Goal: Information Seeking & Learning: Check status

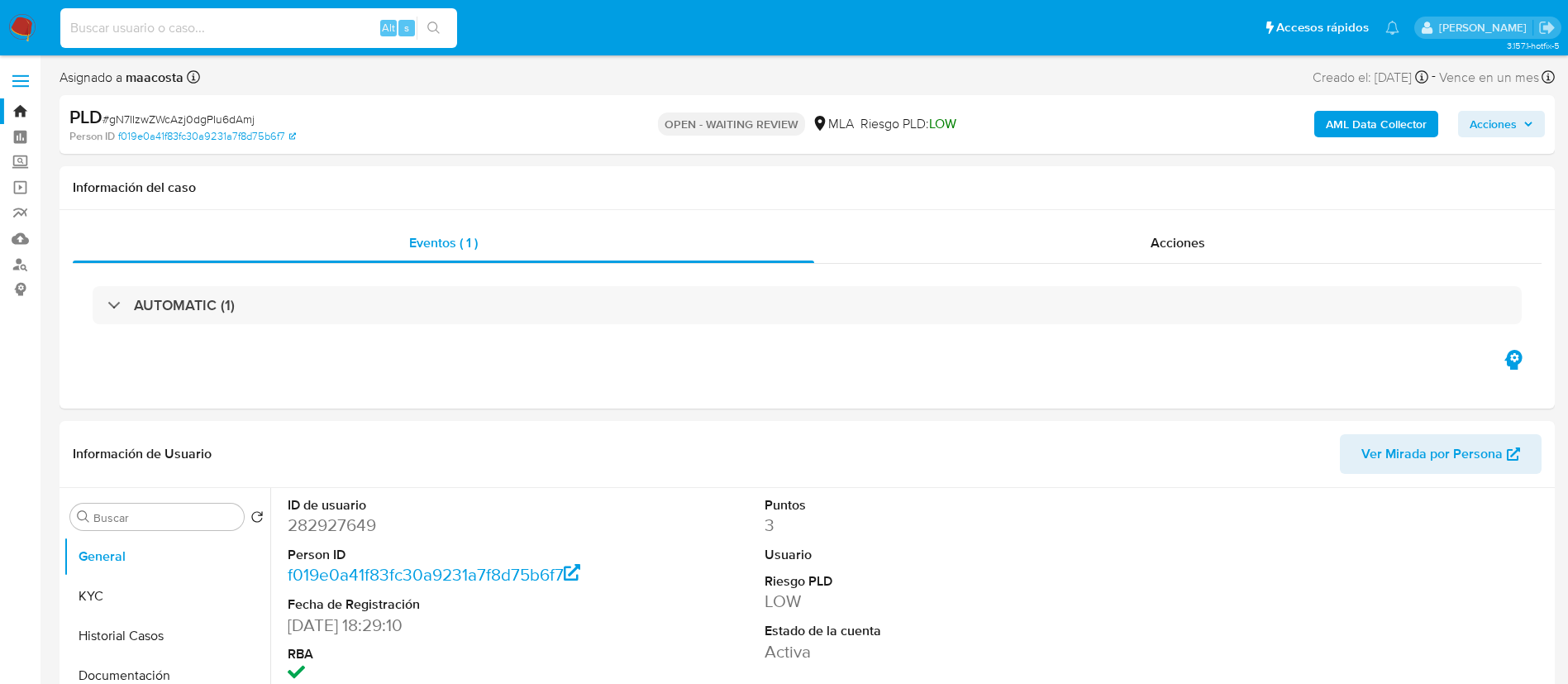
select select "10"
type input "VhzZKSa4ZrXzzw3nZSnaWrZP"
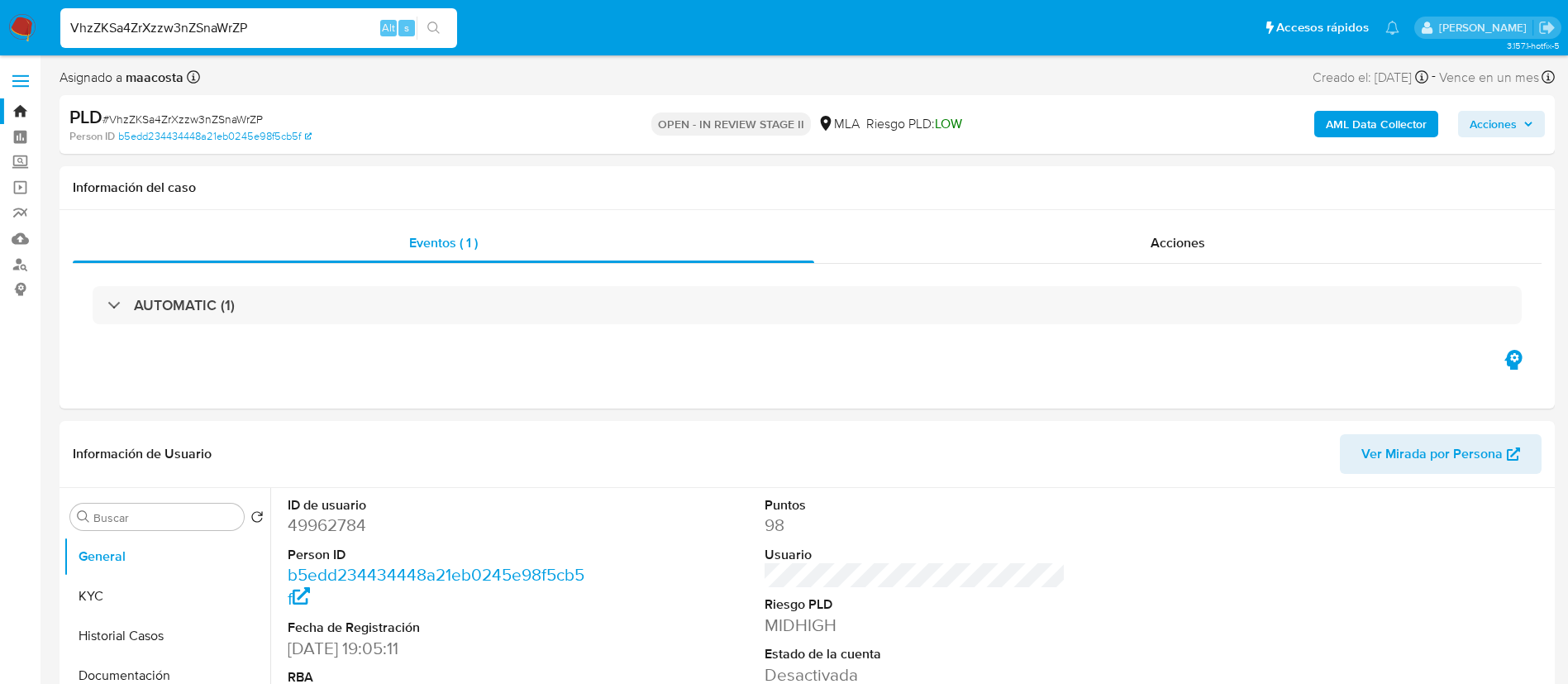
select select "10"
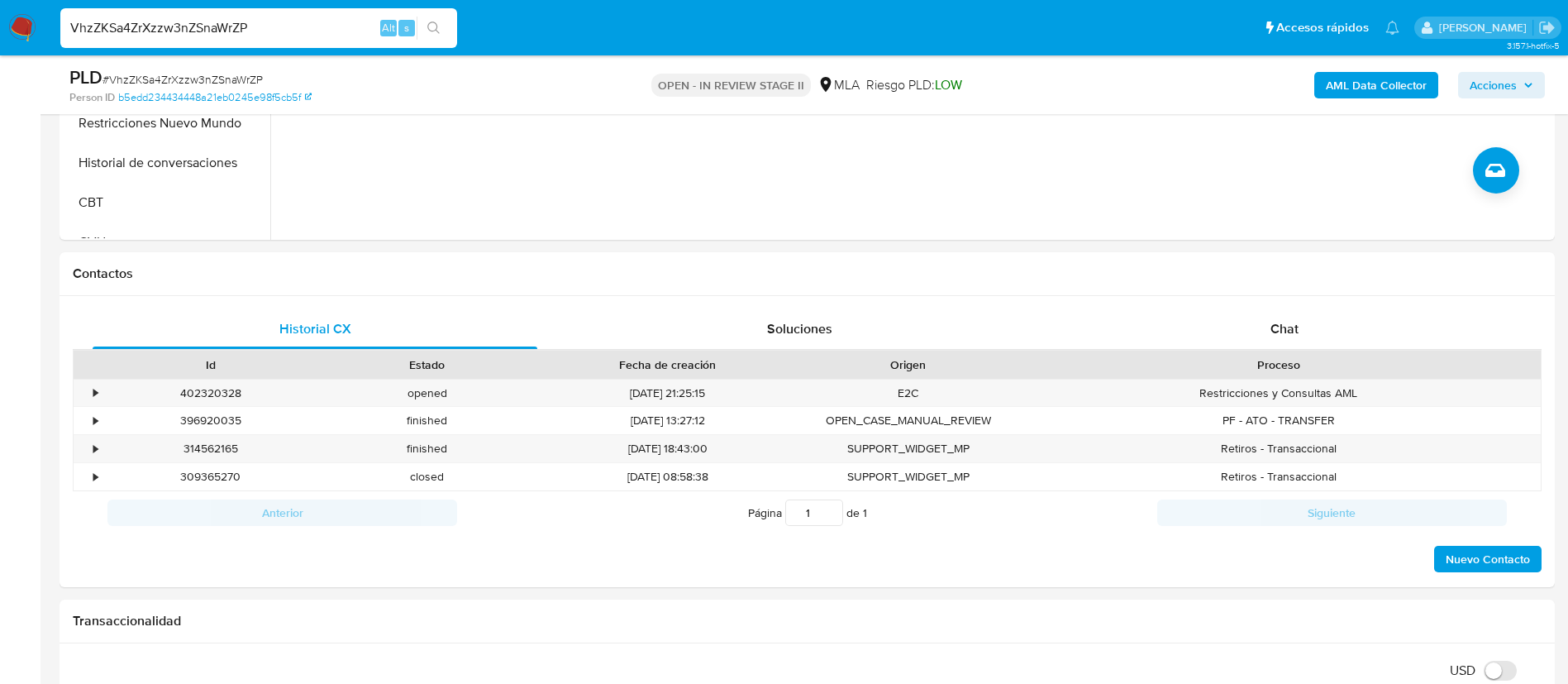
scroll to position [657, 0]
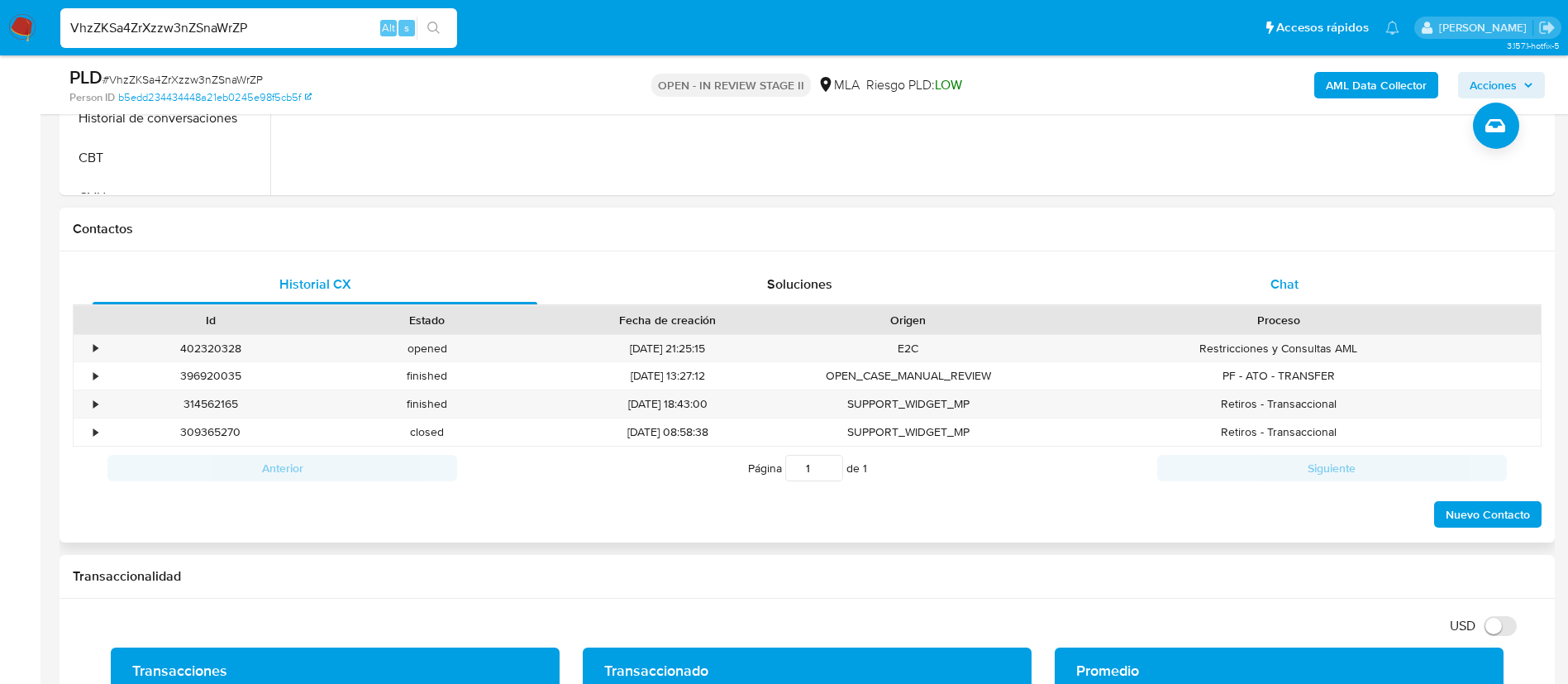
click at [1297, 278] on span "Chat" at bounding box center [1285, 283] width 29 height 19
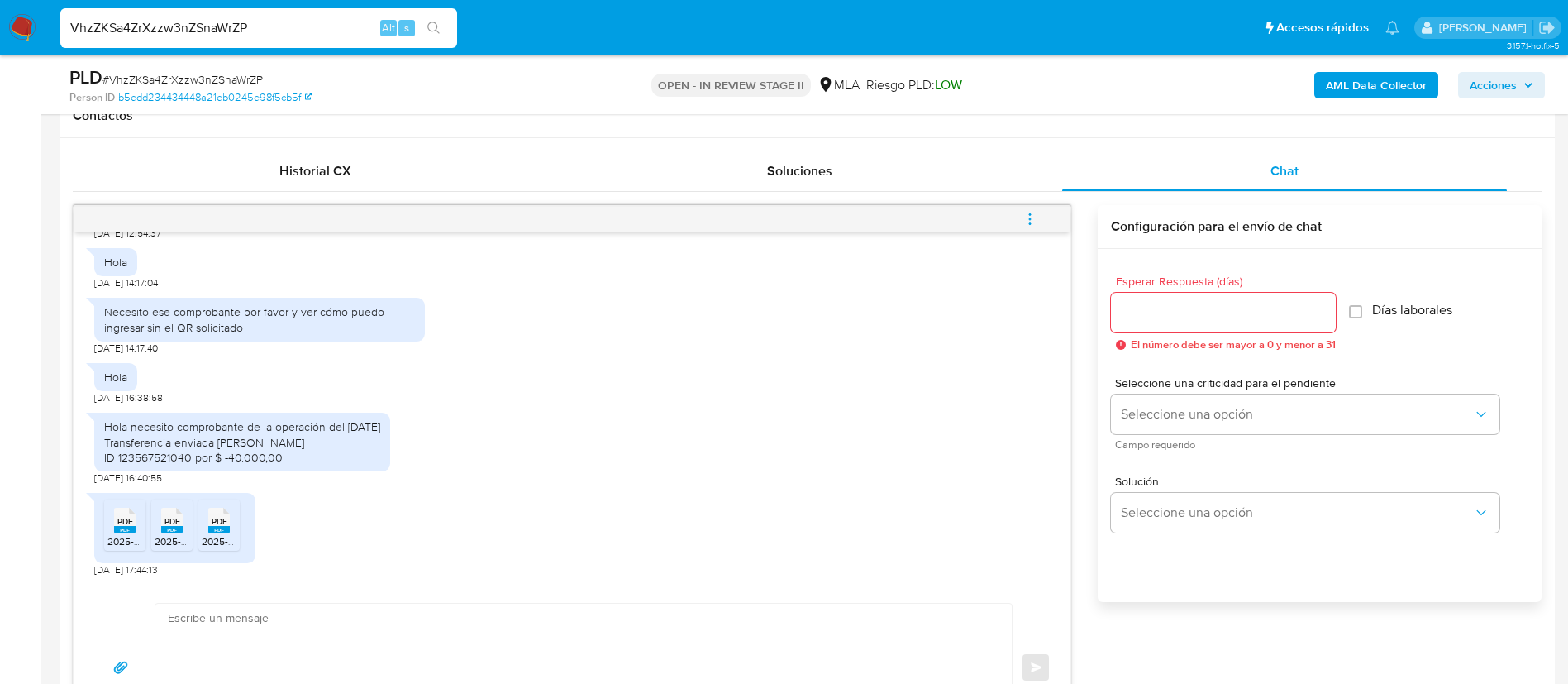
scroll to position [780, 0]
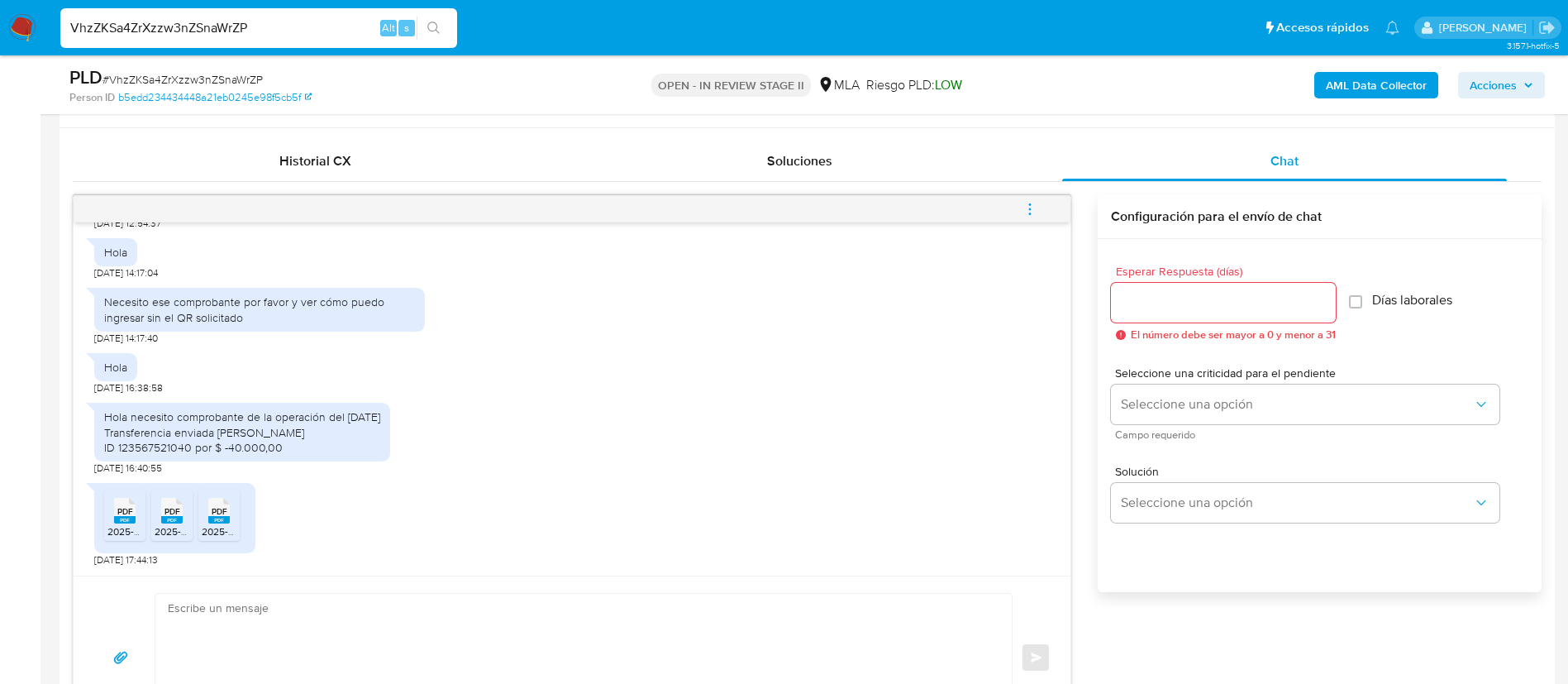
click at [128, 517] on rect at bounding box center [125, 520] width 22 height 8
click at [174, 515] on span "PDF" at bounding box center [172, 511] width 16 height 11
click at [213, 520] on rect at bounding box center [219, 520] width 22 height 8
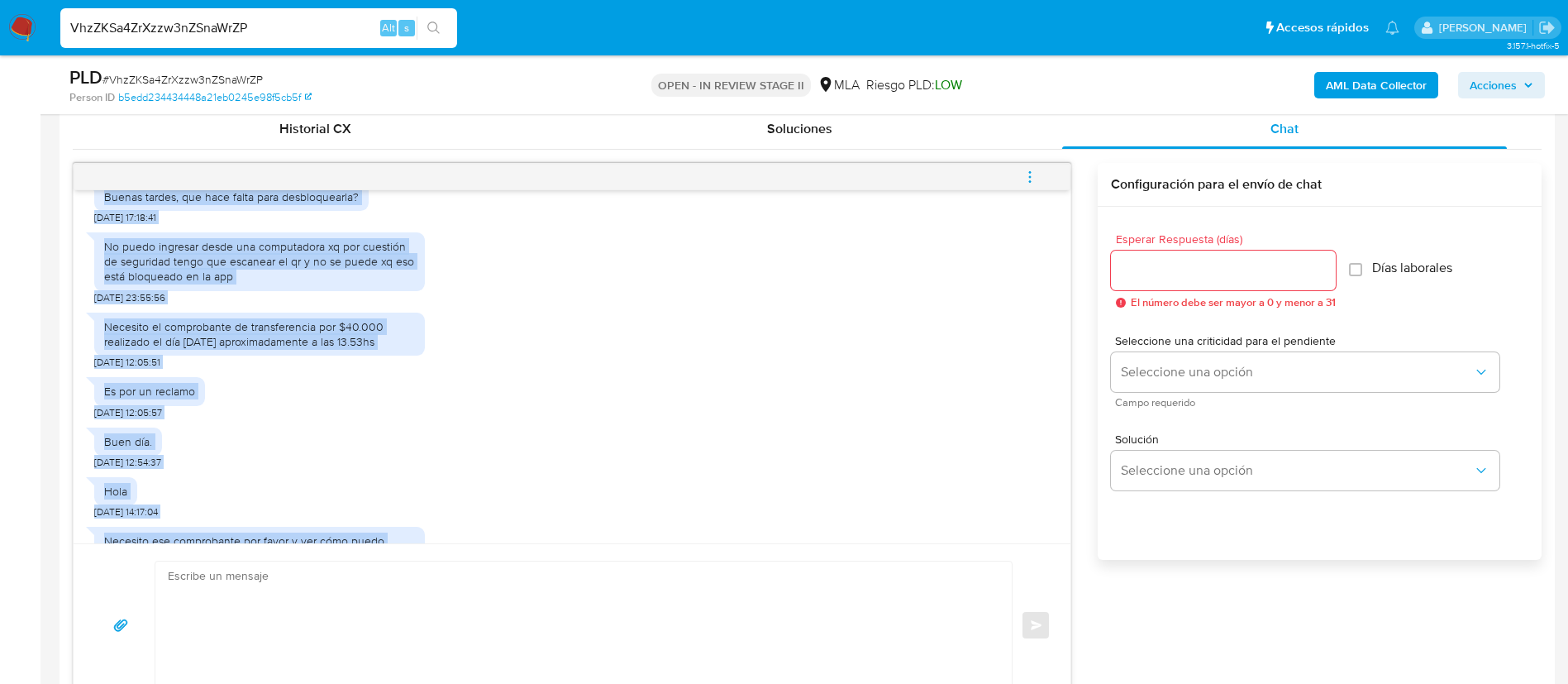
scroll to position [2197, 0]
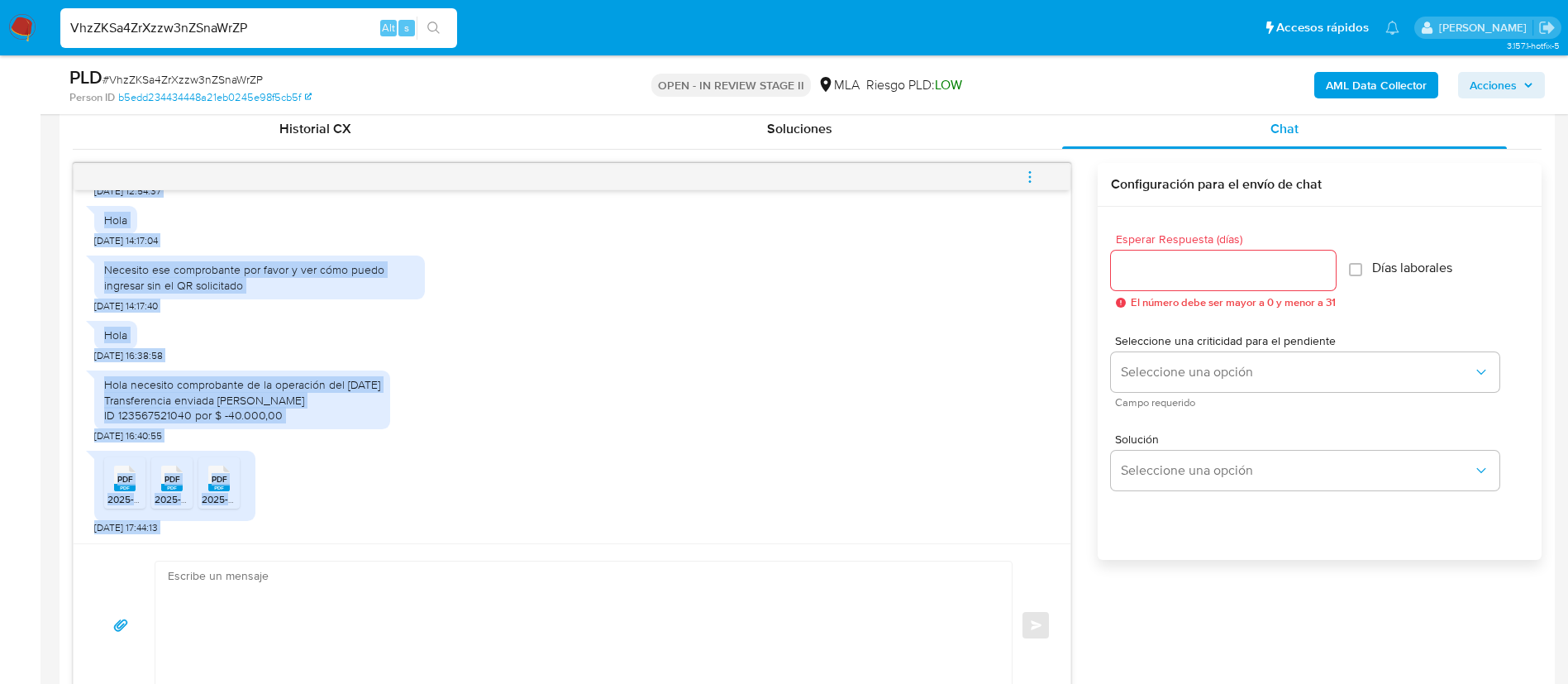
drag, startPoint x: 102, startPoint y: 320, endPoint x: 205, endPoint y: 560, distance: 261.2
click at [205, 560] on div "[DATE] 20:01:58 JPEG JPEG IMG_7839.jpeg [DATE] 20:04:05 JPEG JPEG IMG_7838.jpeg…" at bounding box center [572, 434] width 999 height 543
copy div "Buenas tardes, que hace falta para desbloquearla? [DATE] 17:18:41 No puedo ingr…"
click at [574, 442] on div "PDF PDF 2025-07-988-[PERSON_NAME].pdf PDF PDF 2025-06-988-[PERSON_NAME].pdf PDF…" at bounding box center [572, 487] width 956 height 91
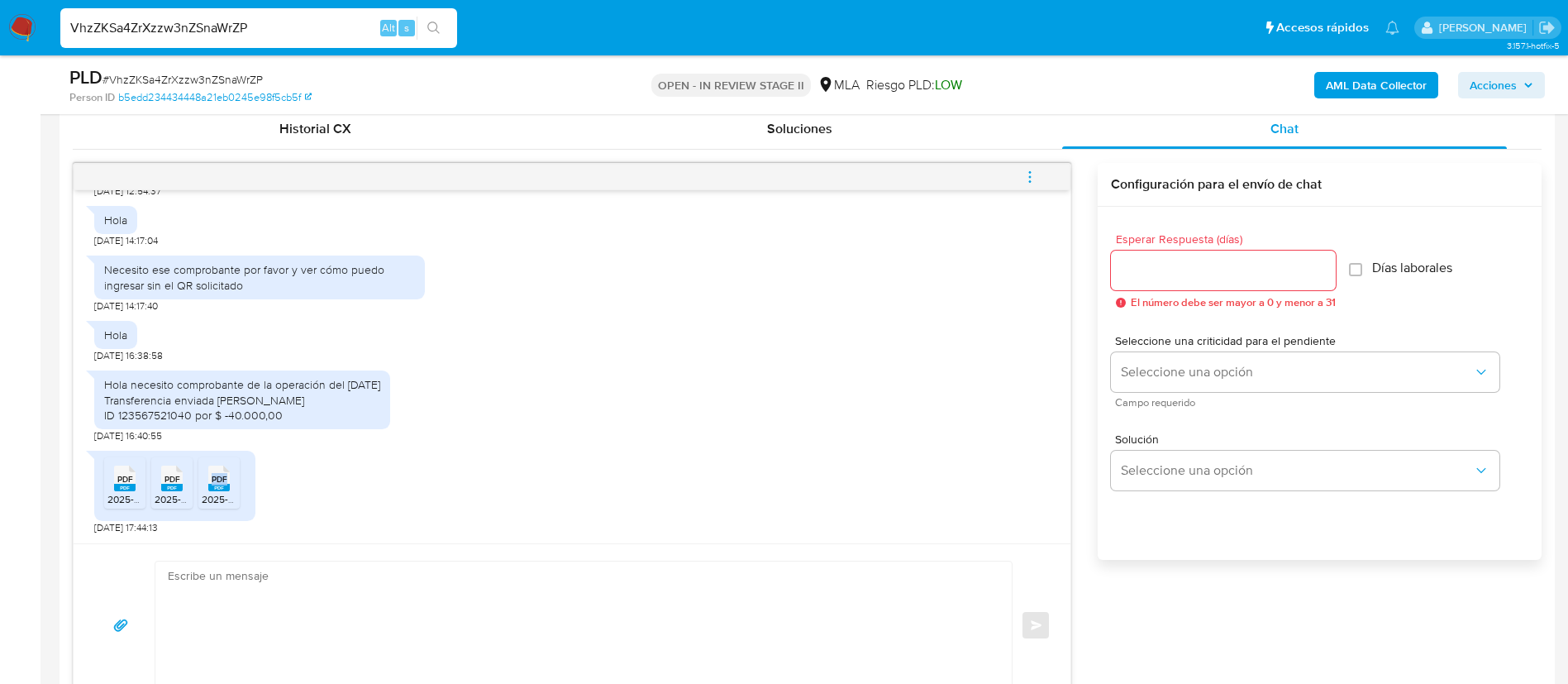
click at [574, 442] on div "PDF PDF 2025-07-988-[PERSON_NAME].pdf PDF PDF 2025-06-988-[PERSON_NAME].pdf PDF…" at bounding box center [572, 487] width 956 height 91
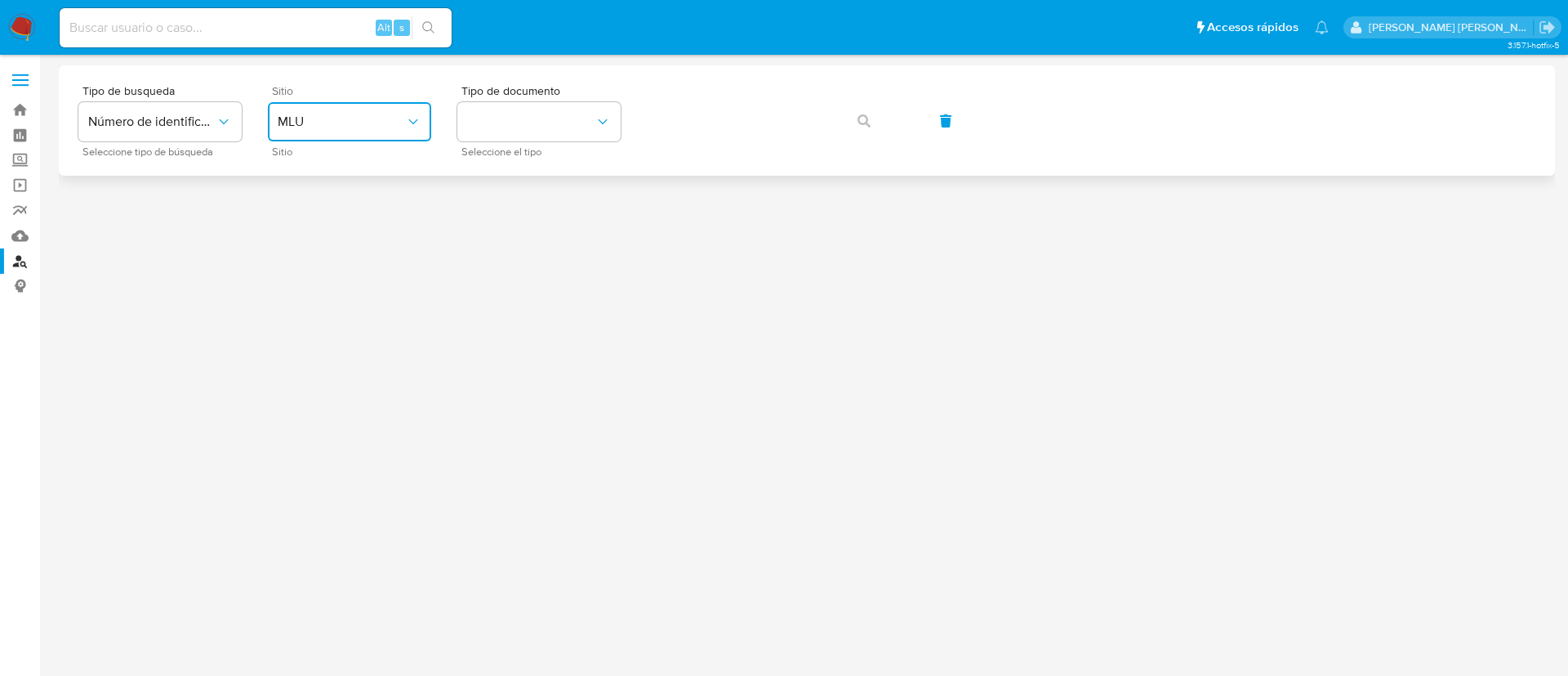
click at [362, 126] on span "MLU" at bounding box center [341, 121] width 127 height 17
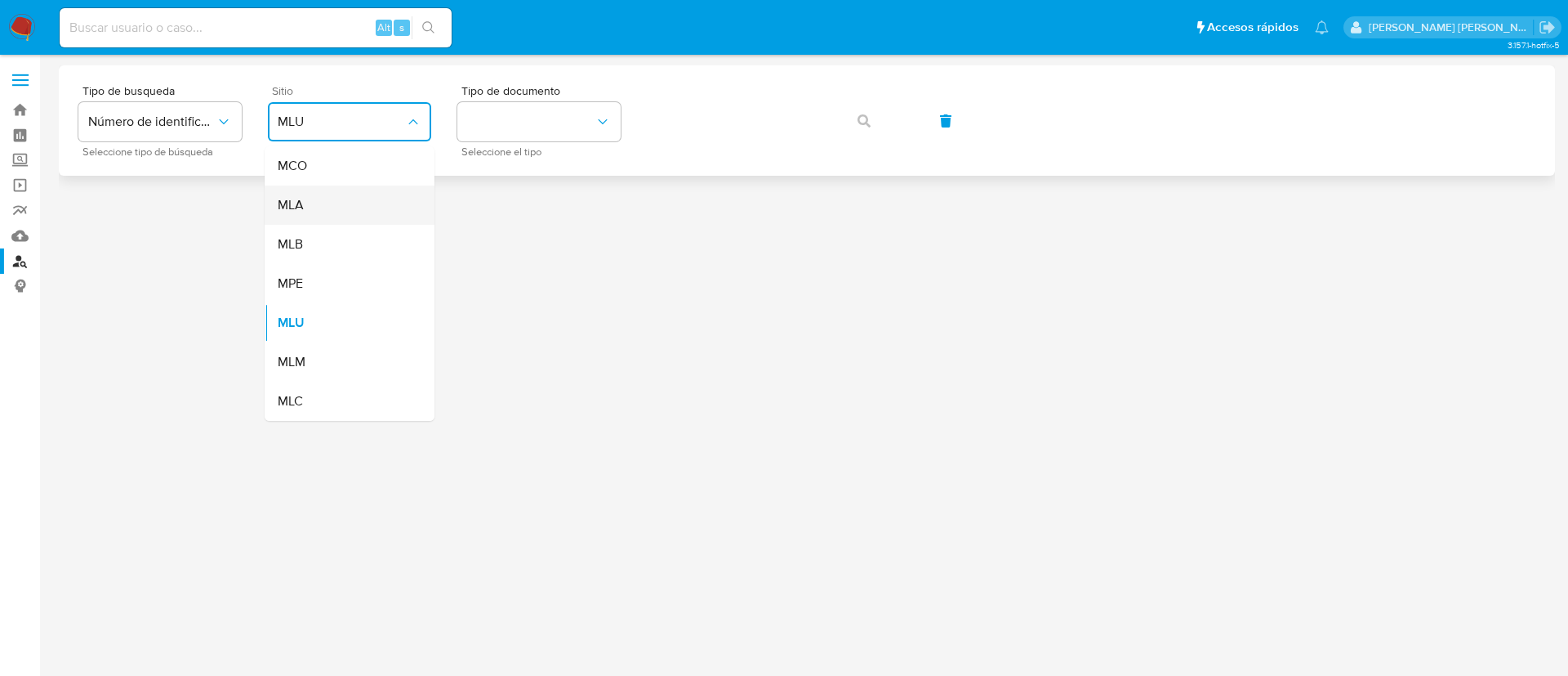
click at [324, 201] on div "MLA" at bounding box center [345, 205] width 134 height 39
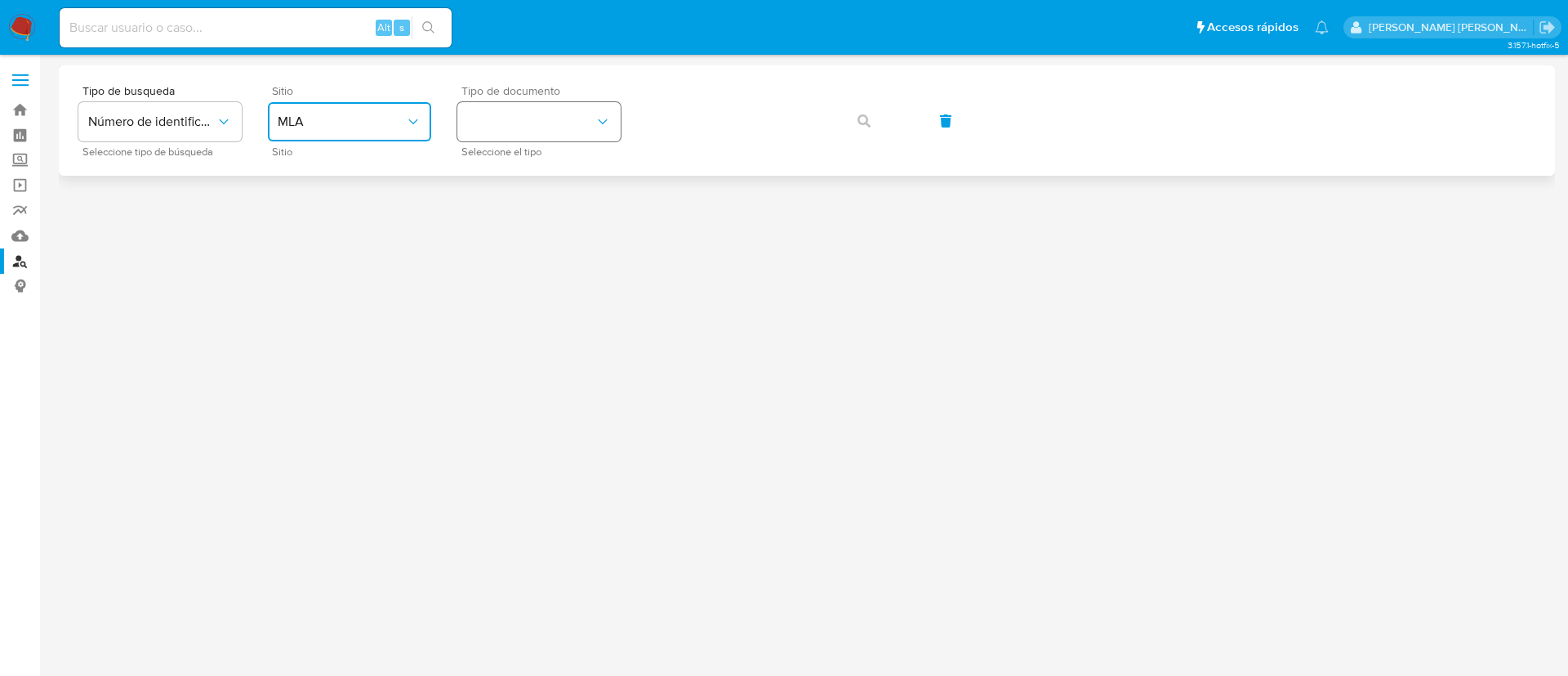
click at [517, 128] on button "identificationType" at bounding box center [539, 121] width 163 height 39
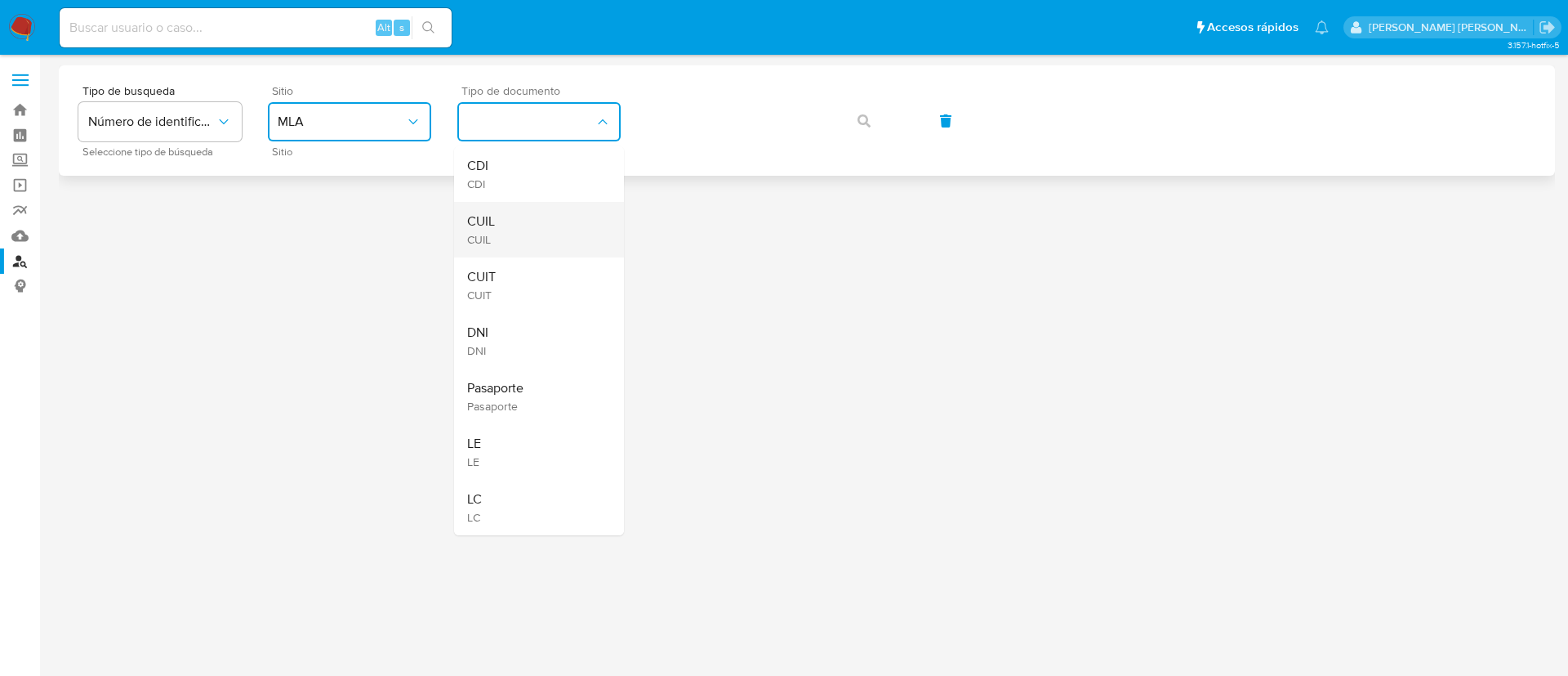
click at [517, 227] on div "CUIL CUIL" at bounding box center [534, 229] width 134 height 55
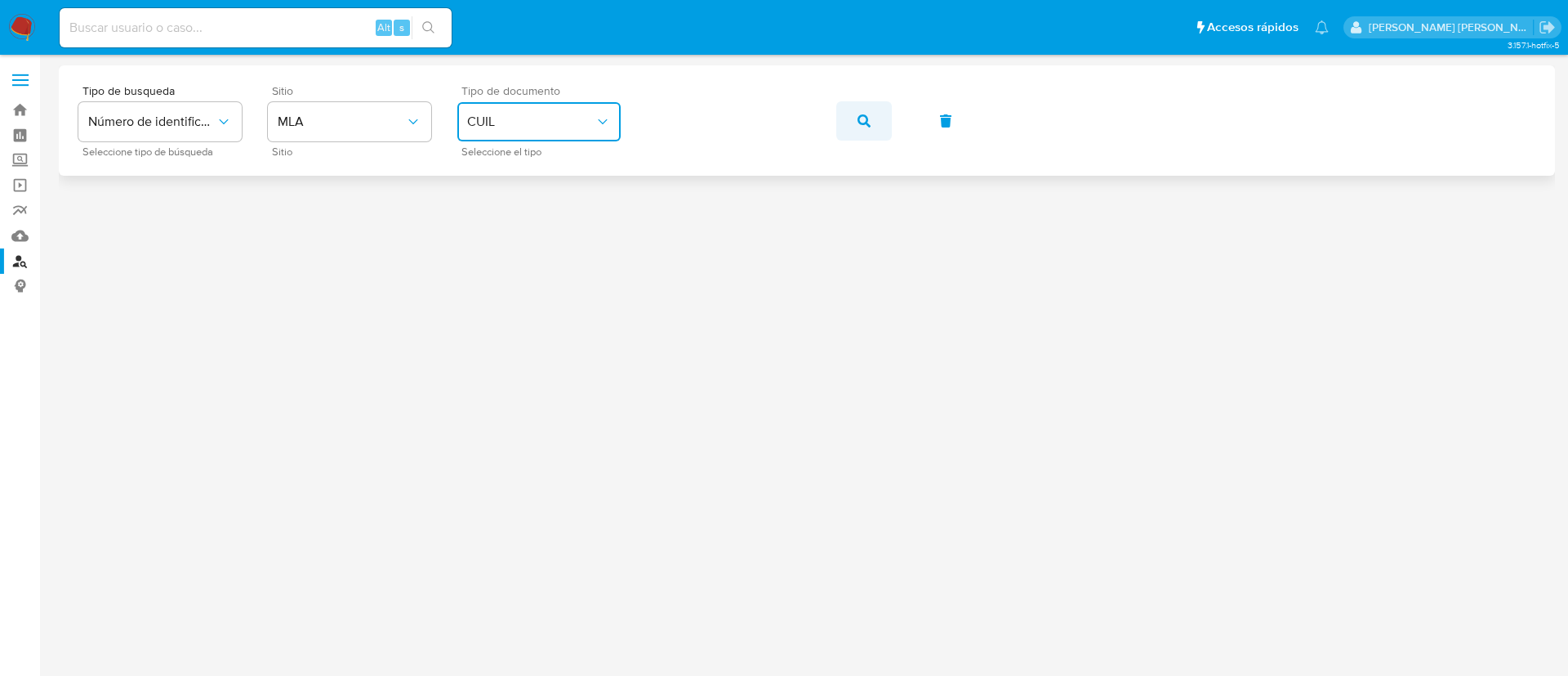
click at [867, 124] on icon "button" at bounding box center [863, 120] width 13 height 13
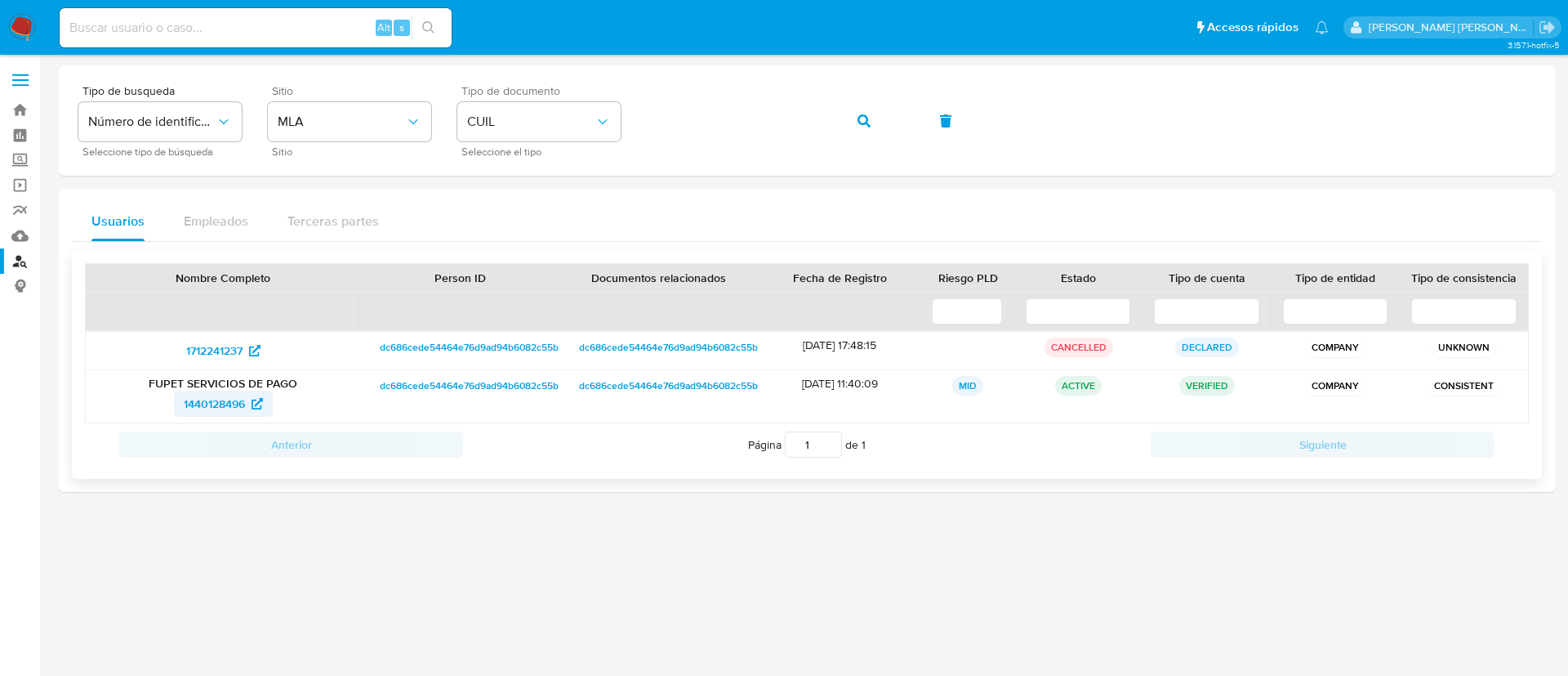
click at [224, 406] on span "1440128496" at bounding box center [214, 403] width 61 height 26
drag, startPoint x: 860, startPoint y: 120, endPoint x: 871, endPoint y: 119, distance: 11.0
click at [871, 119] on button "button" at bounding box center [863, 120] width 55 height 39
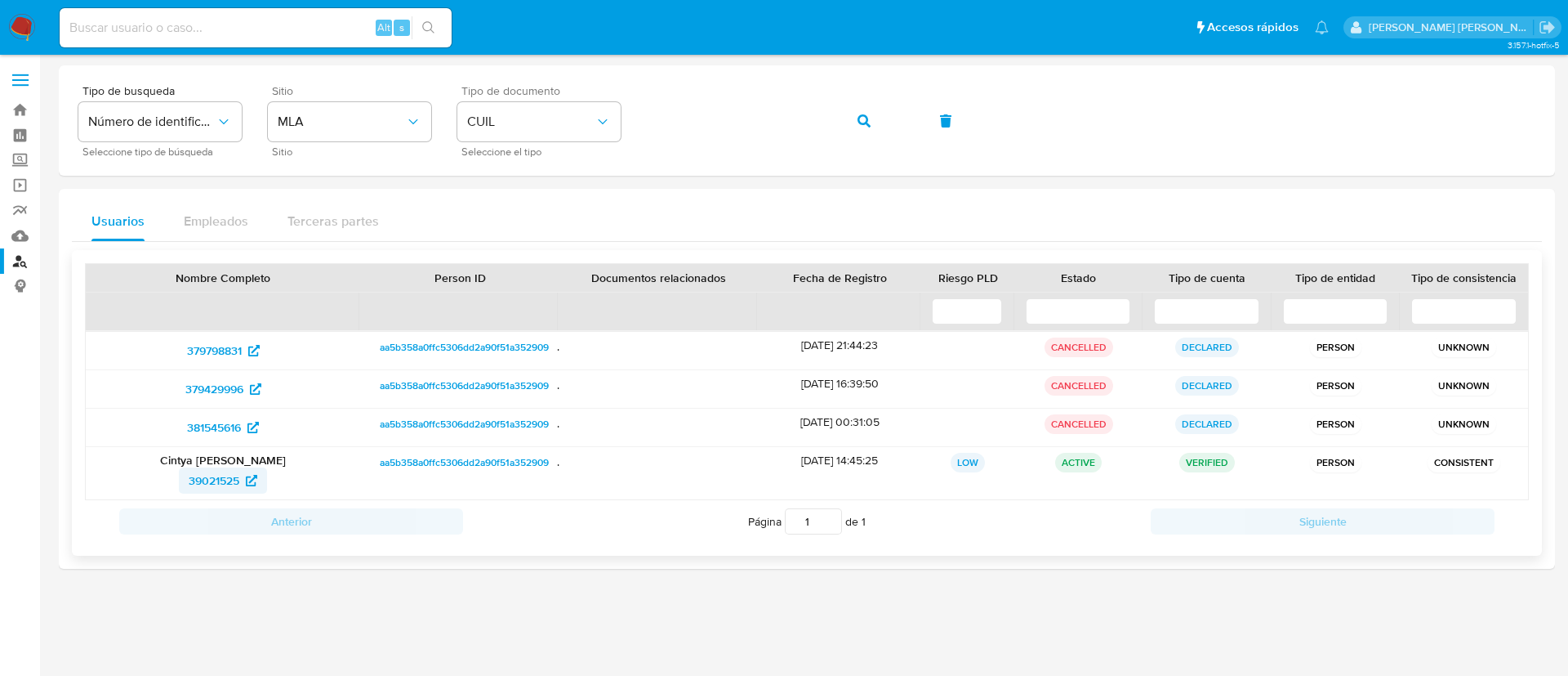
click at [244, 481] on span "39021525" at bounding box center [222, 480] width 69 height 26
click at [860, 126] on span "button" at bounding box center [863, 120] width 13 height 36
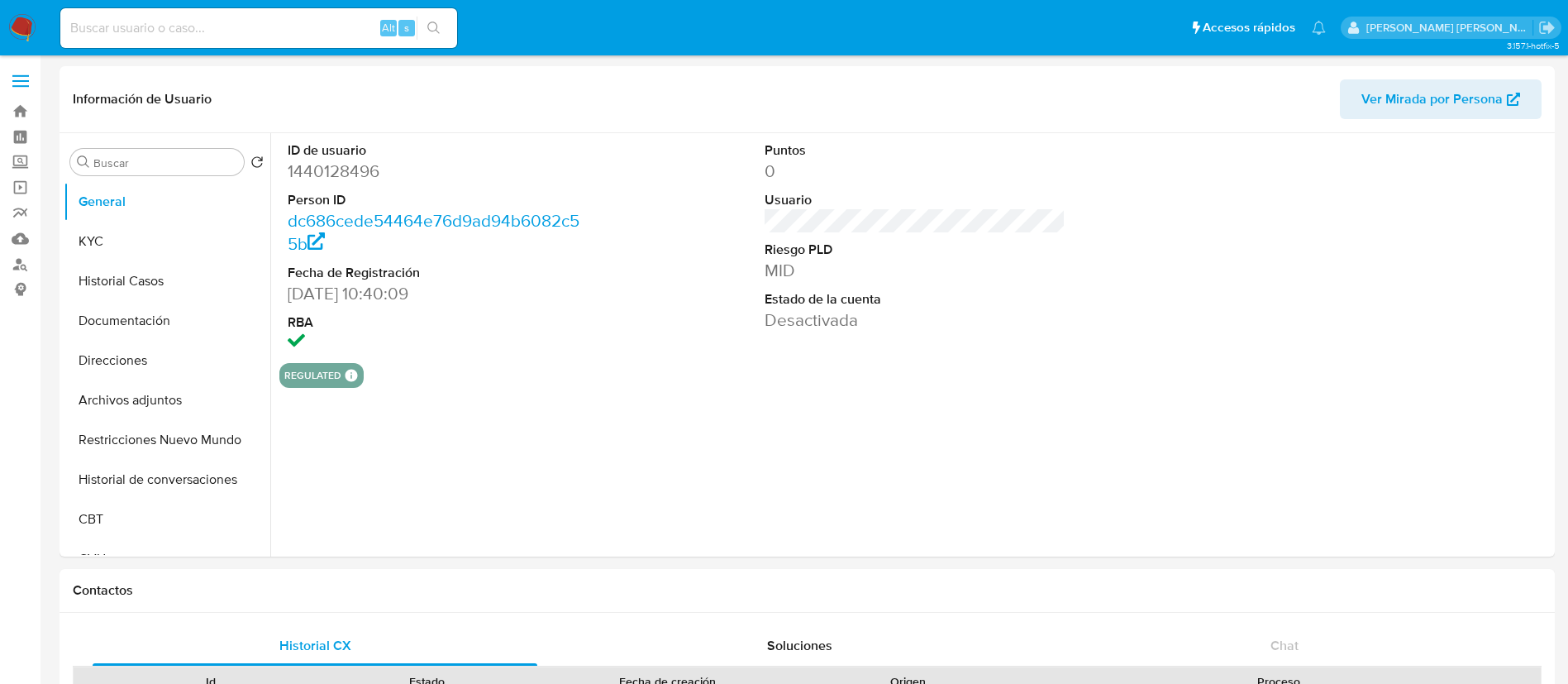
select select "10"
click at [128, 261] on button "Historial Casos" at bounding box center [160, 281] width 194 height 39
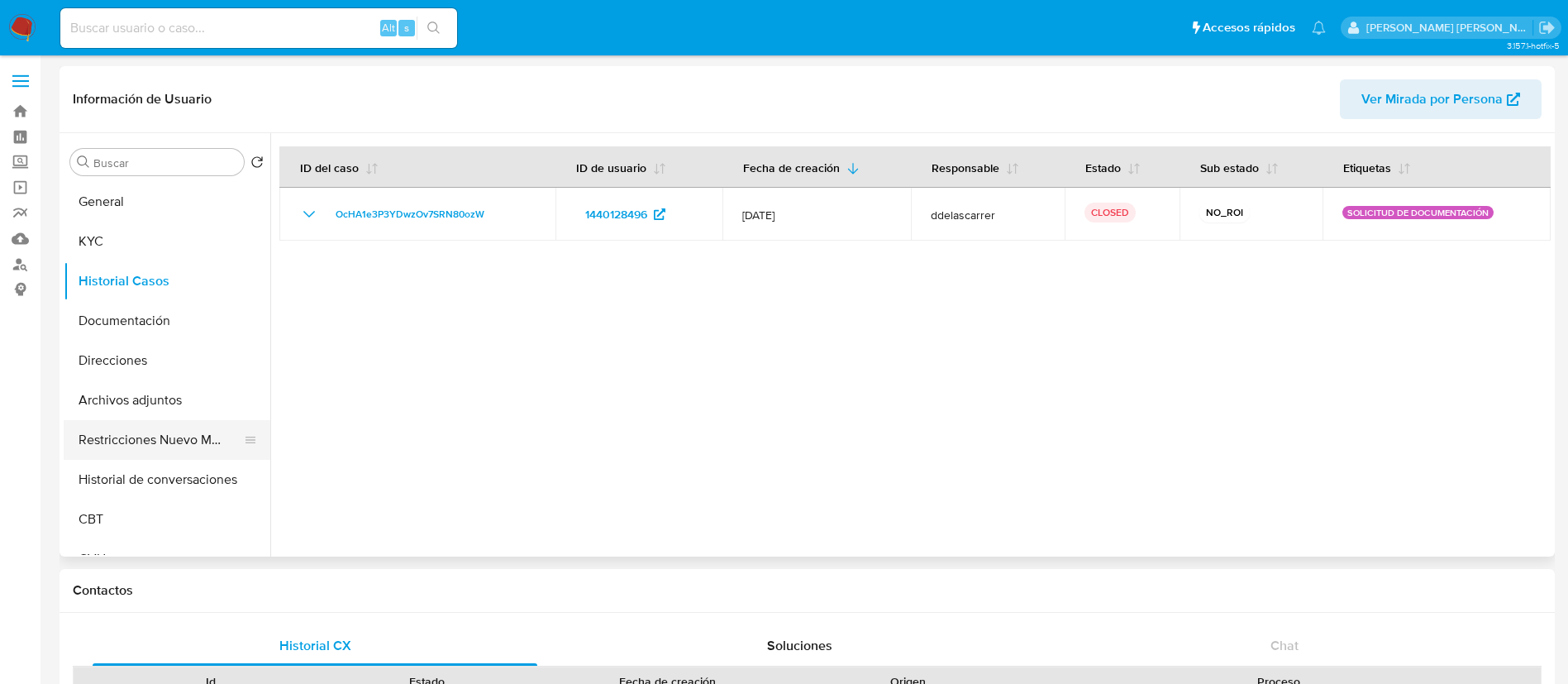
click at [138, 438] on button "Restricciones Nuevo Mundo" at bounding box center [160, 439] width 194 height 39
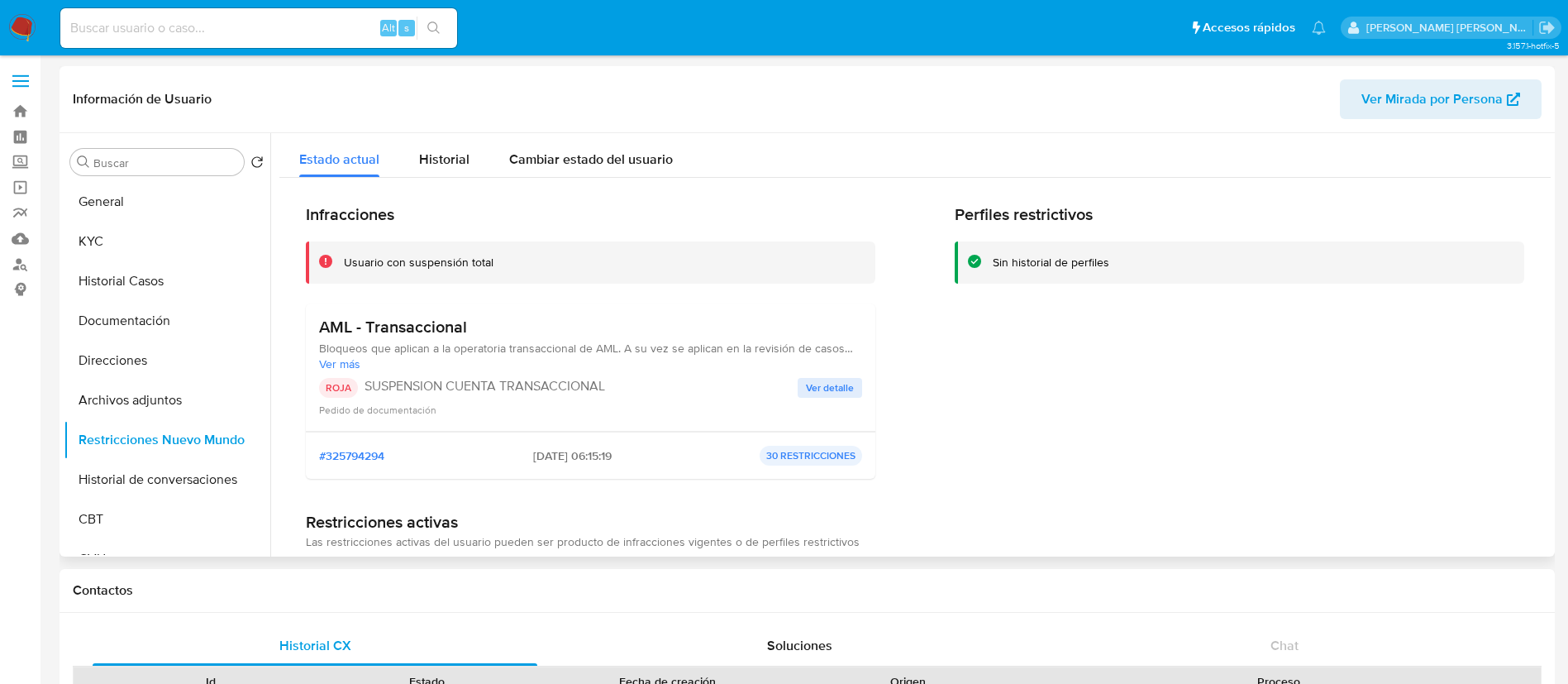
click at [814, 390] on span "Ver detalle" at bounding box center [830, 387] width 48 height 17
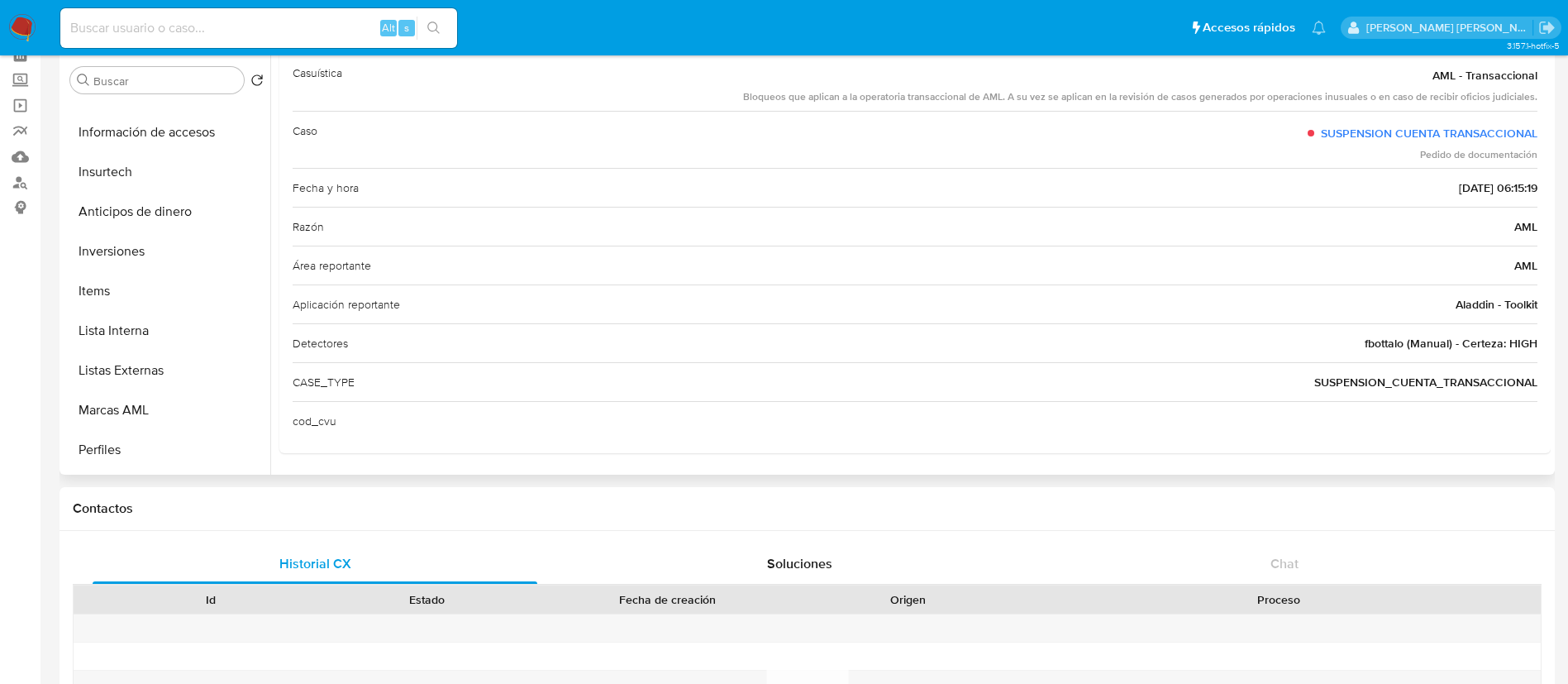
scroll to position [772, 0]
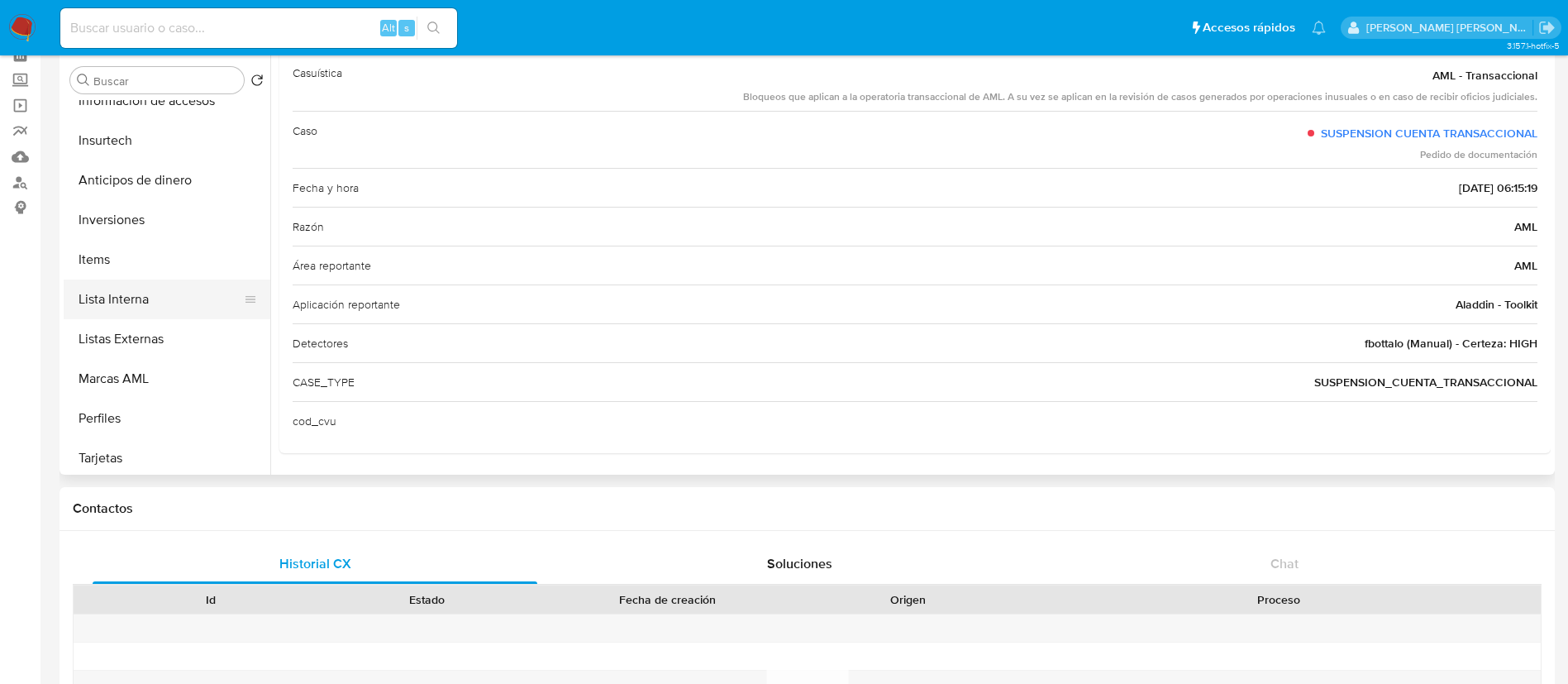
click at [119, 300] on button "Lista Interna" at bounding box center [160, 299] width 194 height 39
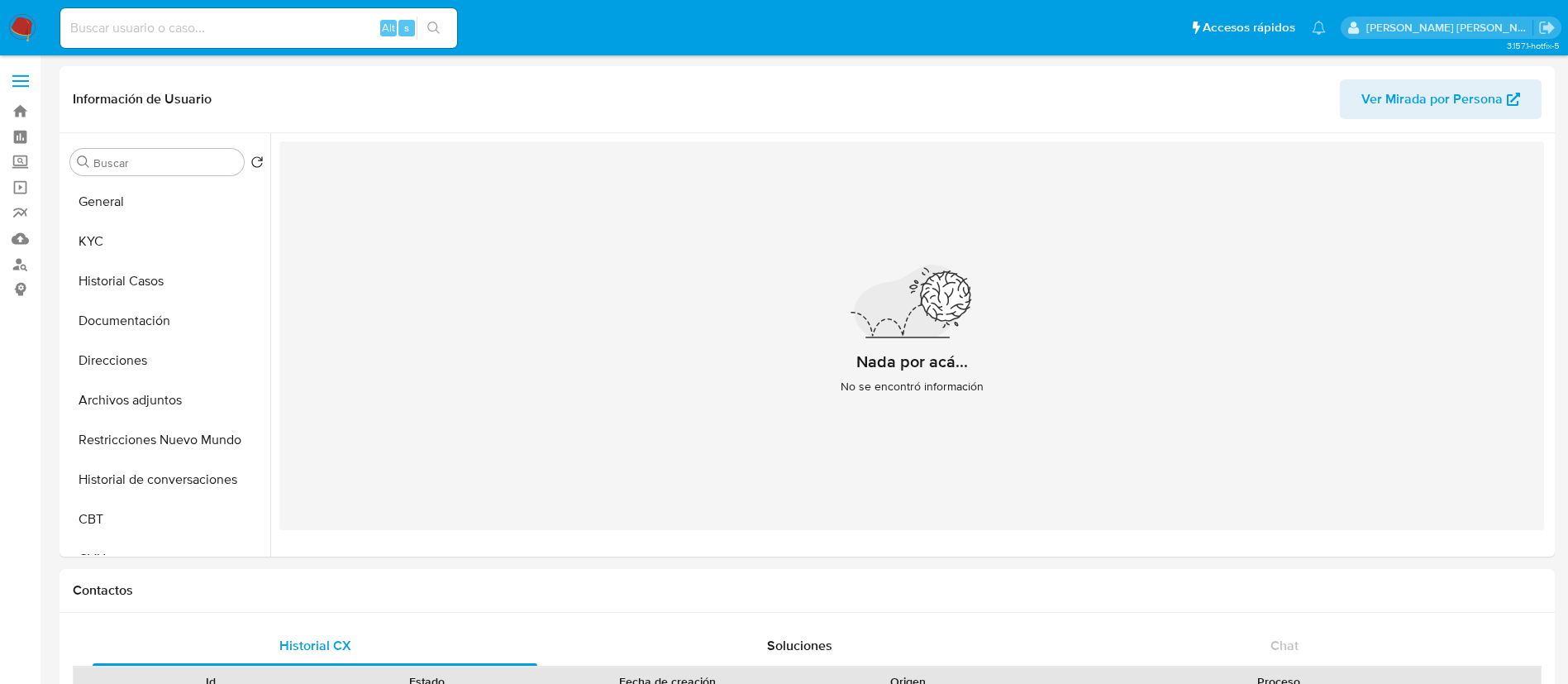
scroll to position [27, 0]
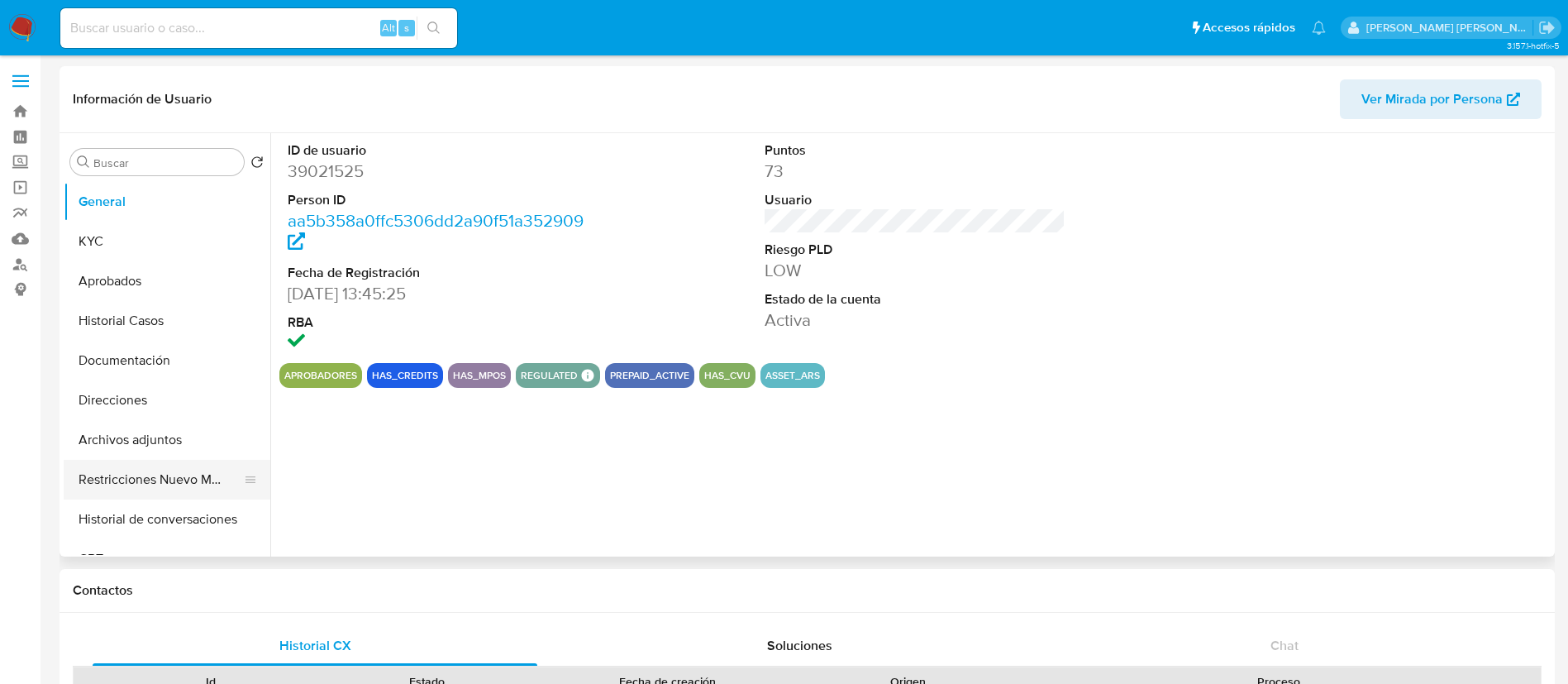
select select "10"
click at [139, 479] on button "Restricciones Nuevo Mundo" at bounding box center [160, 480] width 194 height 39
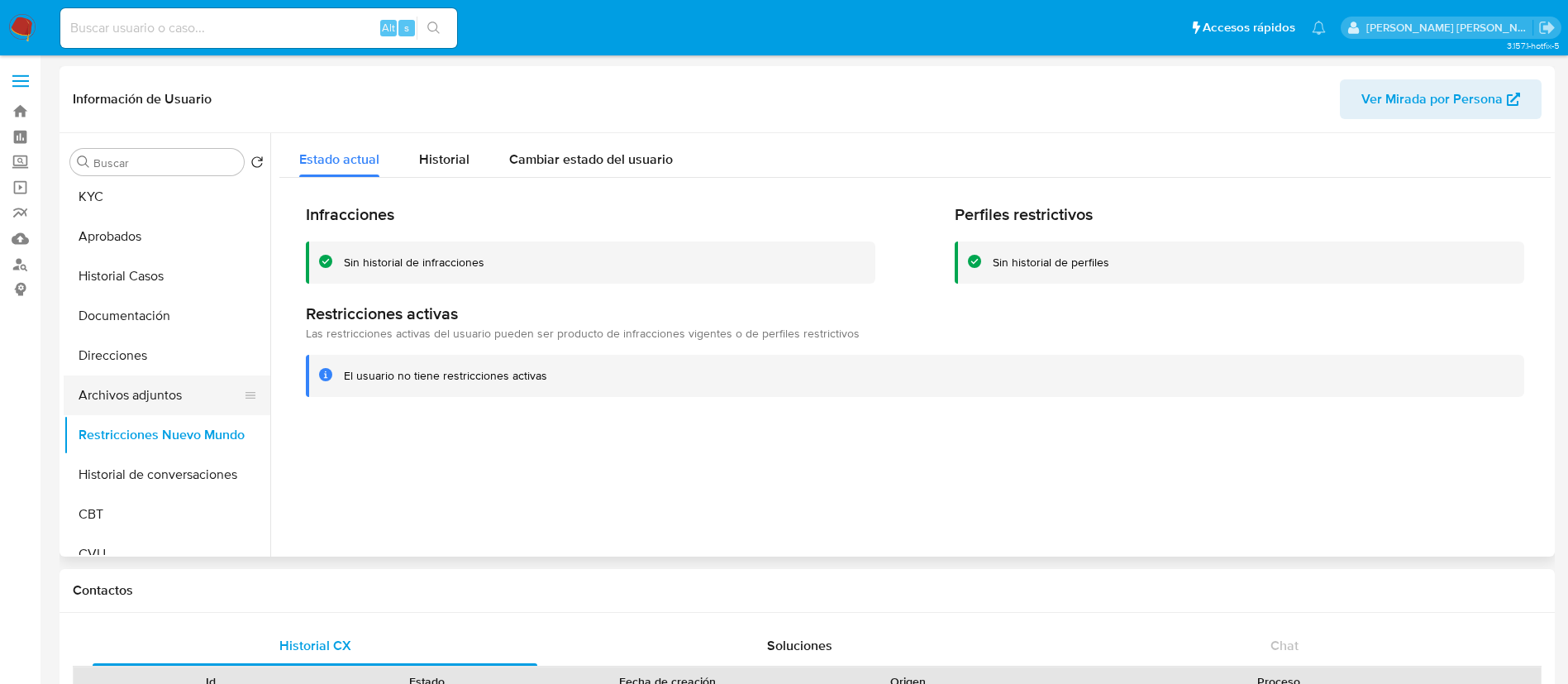
scroll to position [89, 0]
